Goal: Transaction & Acquisition: Purchase product/service

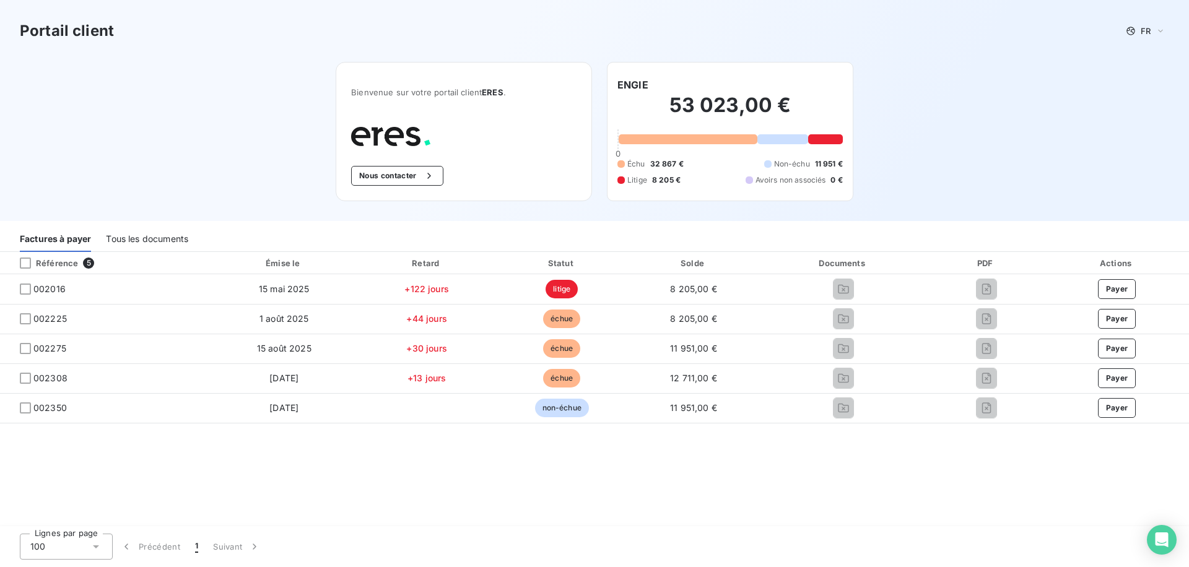
click at [160, 231] on div "Tous les documents" at bounding box center [147, 239] width 82 height 26
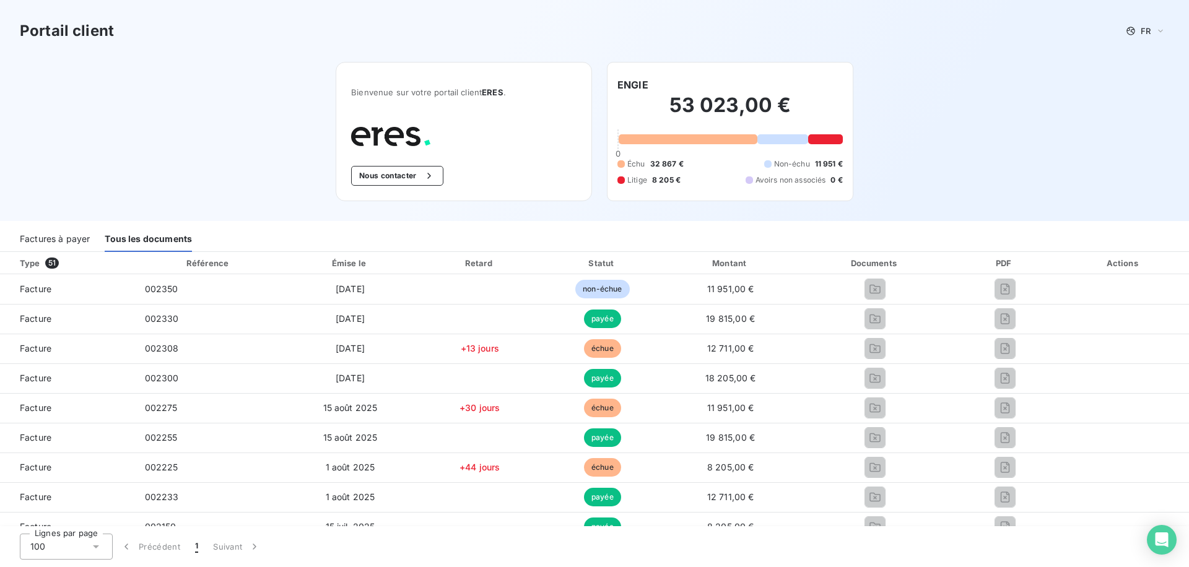
click at [39, 246] on div "Factures à payer" at bounding box center [55, 239] width 70 height 26
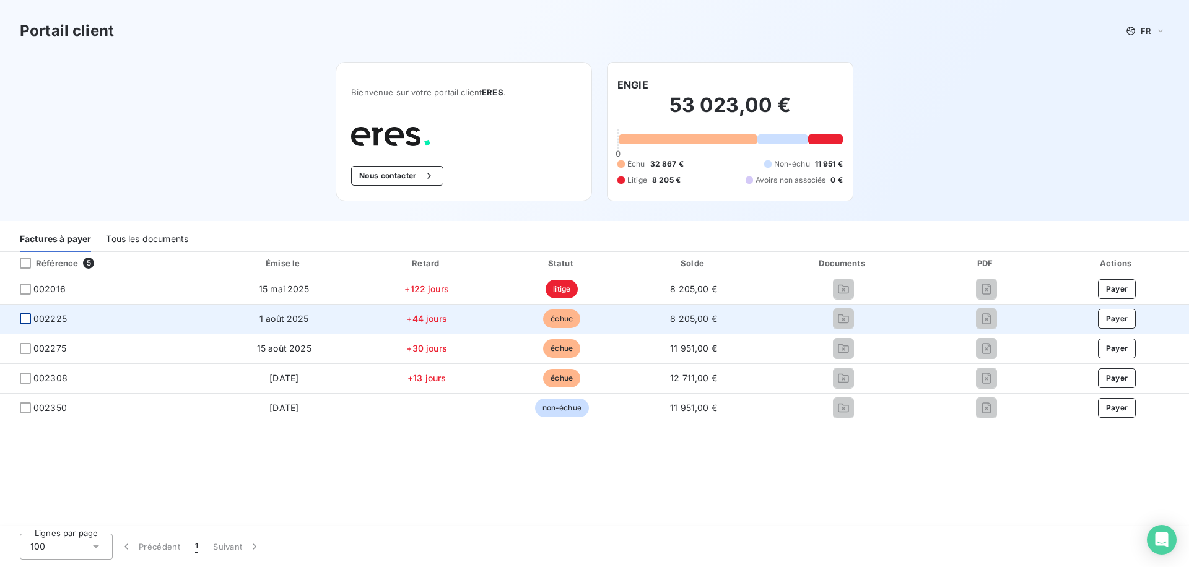
click at [25, 318] on div at bounding box center [25, 318] width 11 height 11
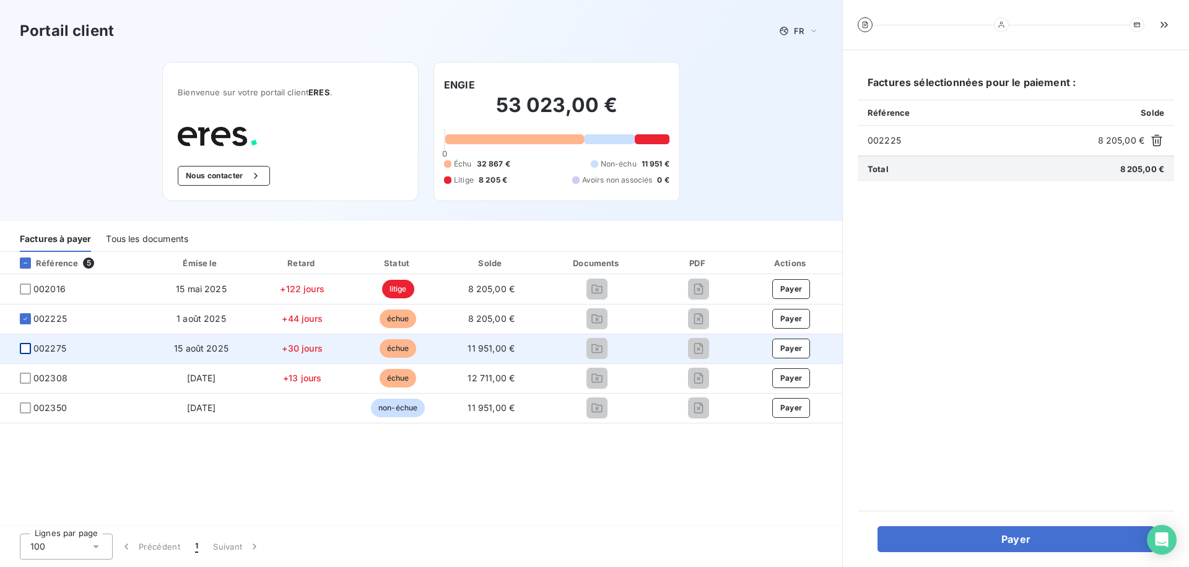
click at [22, 349] on div at bounding box center [25, 348] width 11 height 11
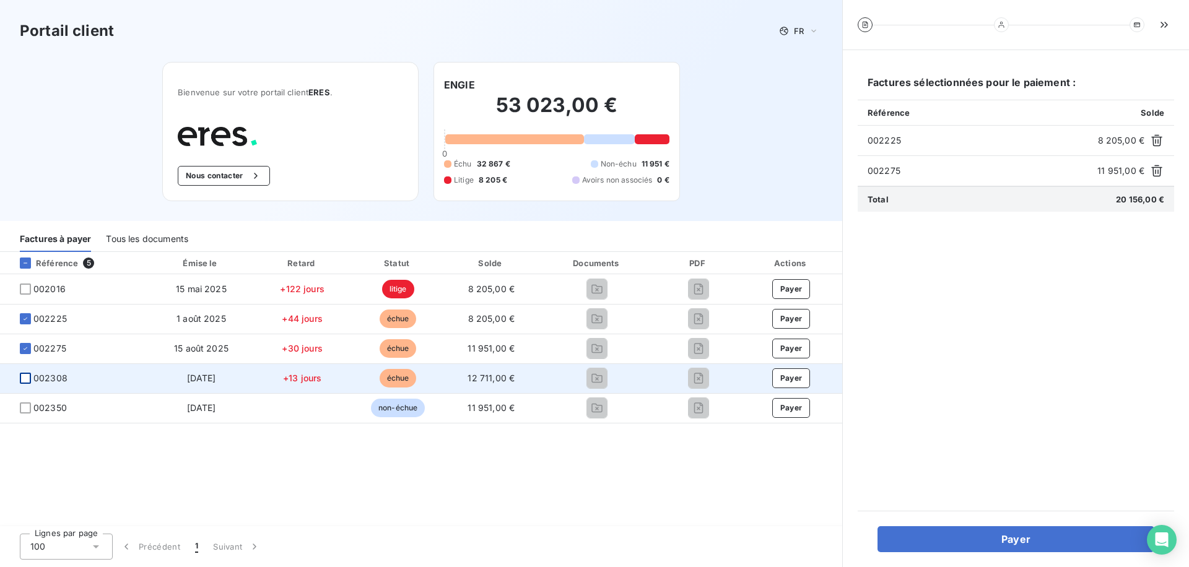
click at [20, 378] on div at bounding box center [25, 378] width 11 height 11
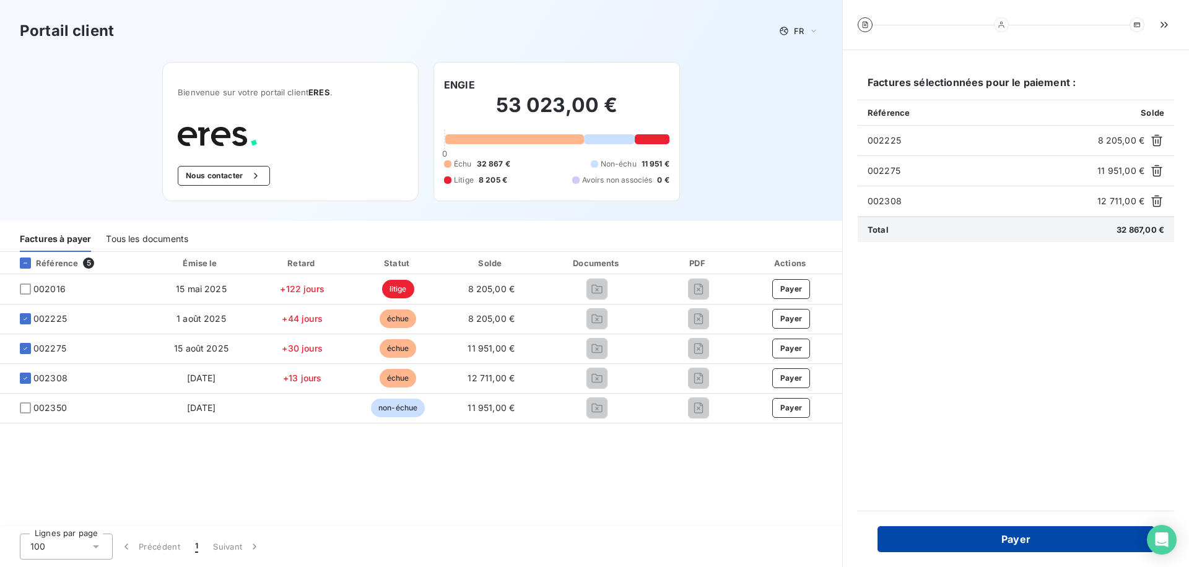
click at [923, 545] on button "Payer" at bounding box center [1015, 539] width 277 height 26
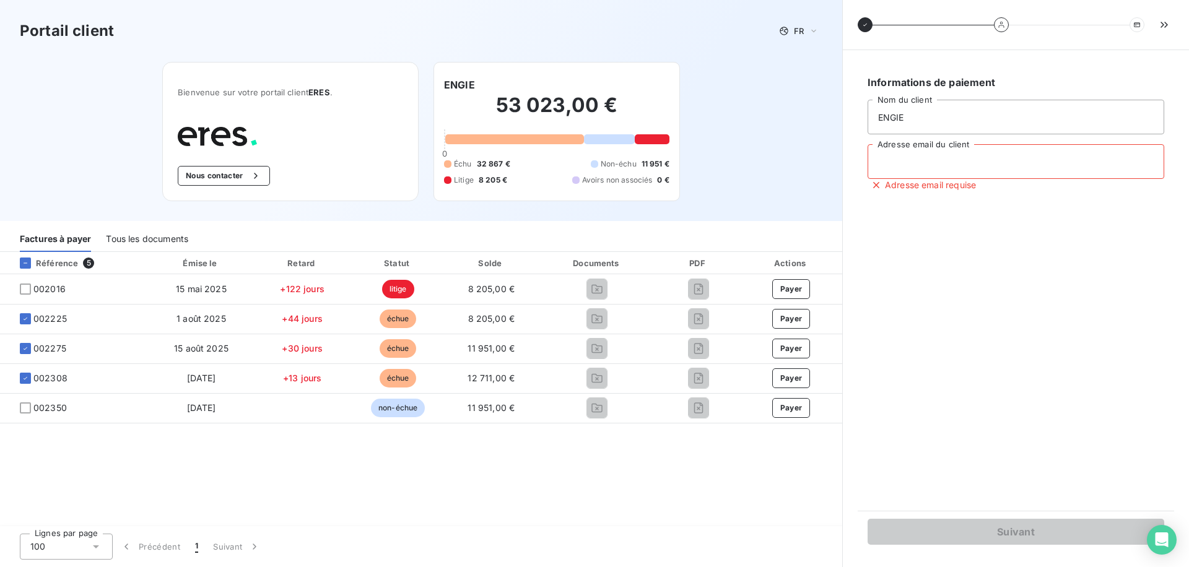
click at [900, 158] on input "Adresse email du client" at bounding box center [1015, 161] width 297 height 35
type input "[EMAIL_ADDRESS][DOMAIN_NAME]"
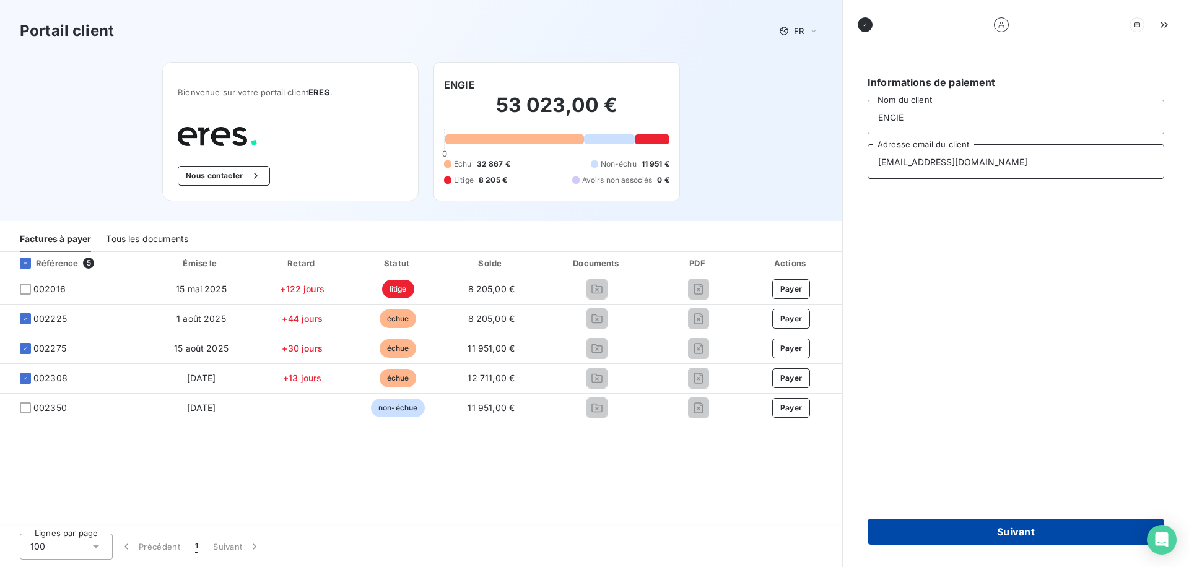
click at [906, 543] on button "Suivant" at bounding box center [1015, 532] width 297 height 26
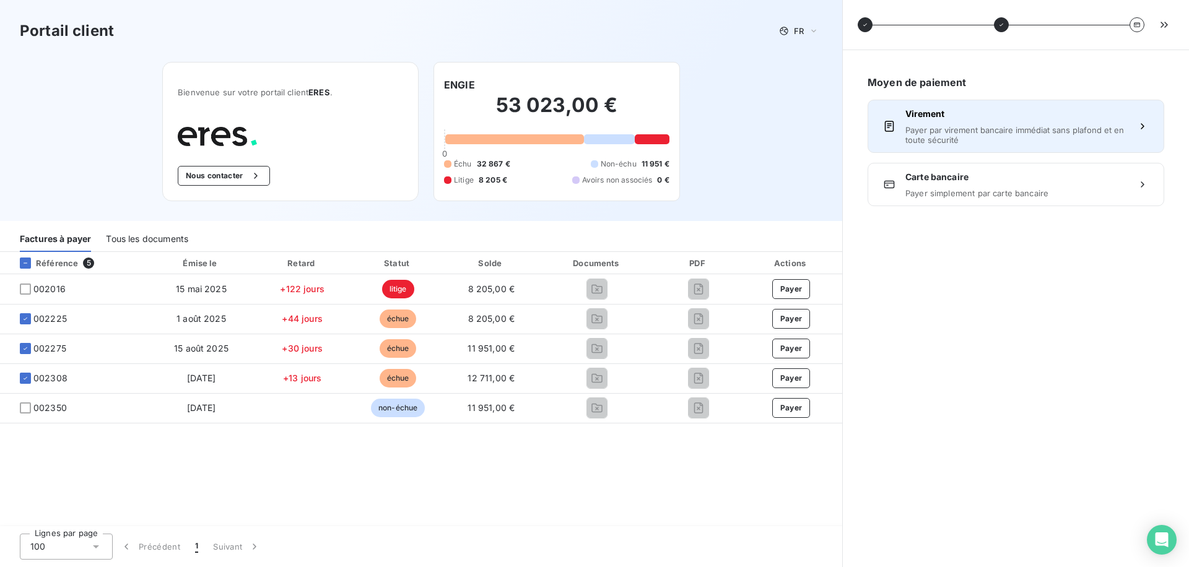
click at [938, 126] on span "Payer par virement bancaire immédiat sans plafond et en toute sécurité" at bounding box center [1015, 135] width 221 height 20
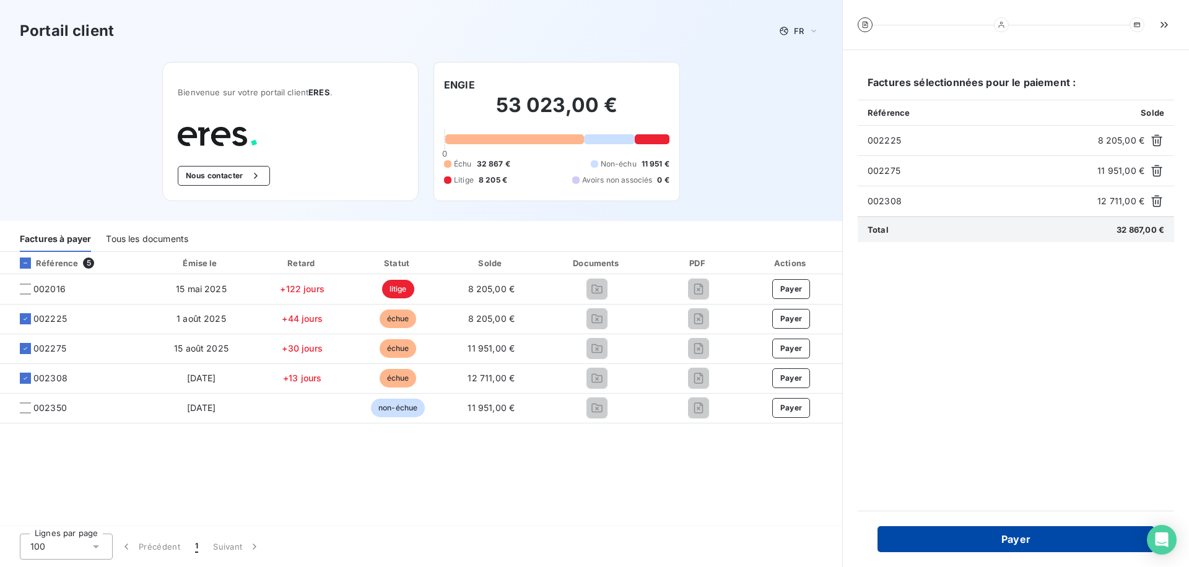
click at [947, 541] on button "Payer" at bounding box center [1015, 539] width 277 height 26
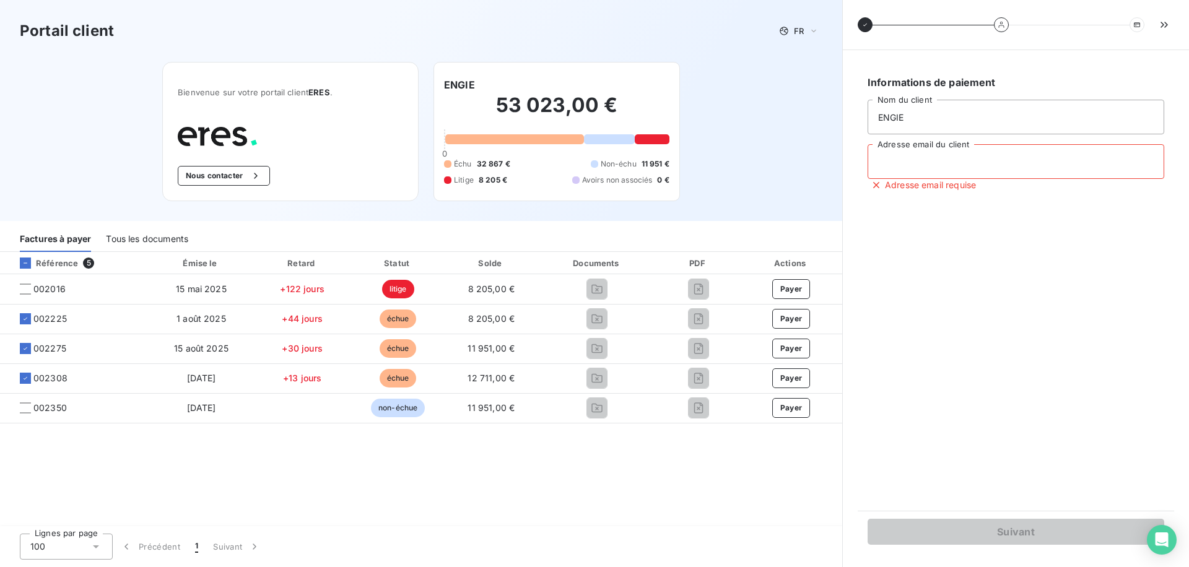
click at [924, 160] on input "Adresse email du client" at bounding box center [1015, 161] width 297 height 35
type input "[EMAIL_ADDRESS][DOMAIN_NAME]"
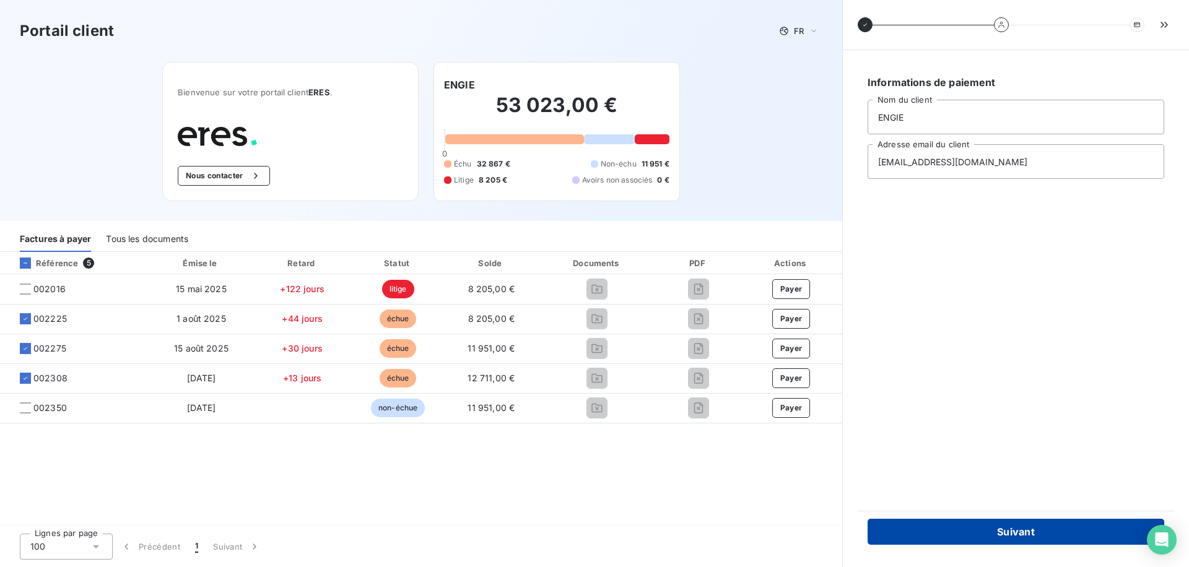
click at [899, 527] on button "Suivant" at bounding box center [1015, 532] width 297 height 26
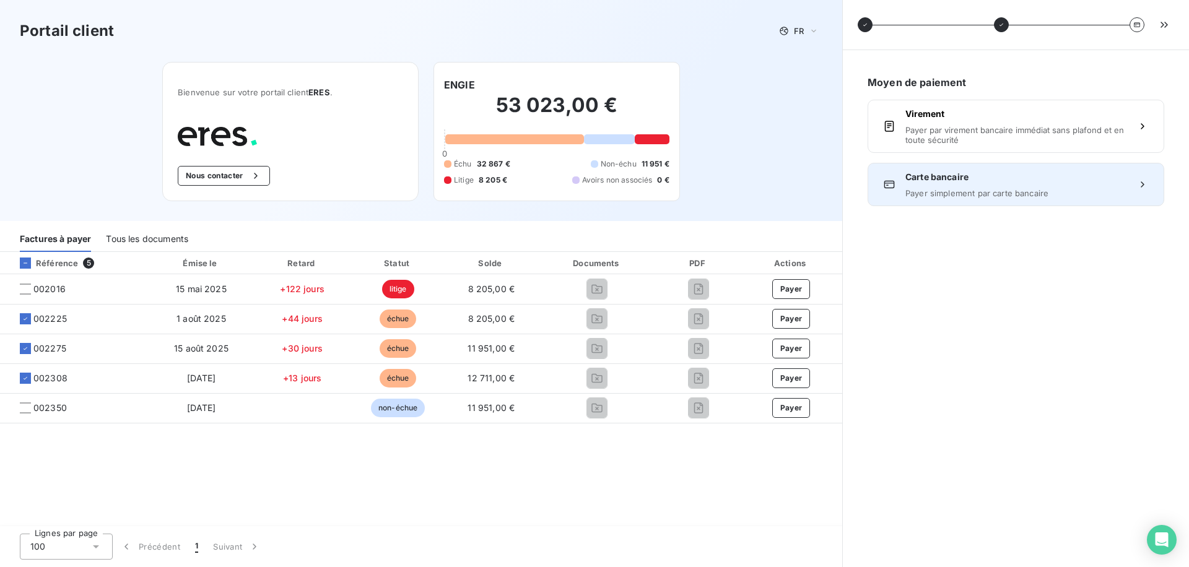
click at [935, 189] on span "Payer simplement par carte bancaire" at bounding box center [1015, 193] width 221 height 10
